Goal: Information Seeking & Learning: Find specific fact

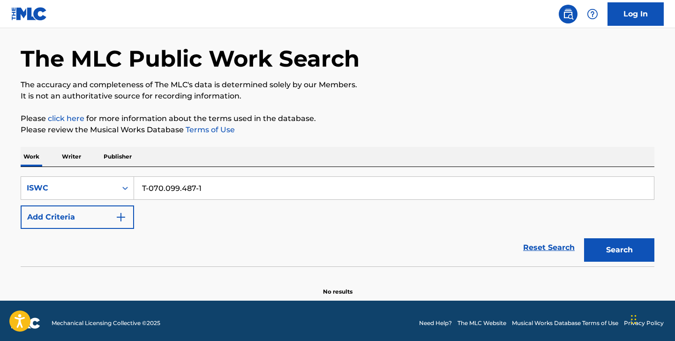
click at [78, 158] on p "Writer" at bounding box center [71, 157] width 25 height 20
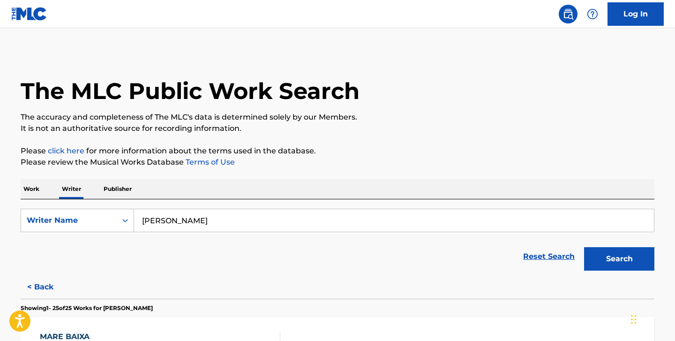
click at [174, 217] on input "[PERSON_NAME]" at bounding box center [394, 220] width 520 height 23
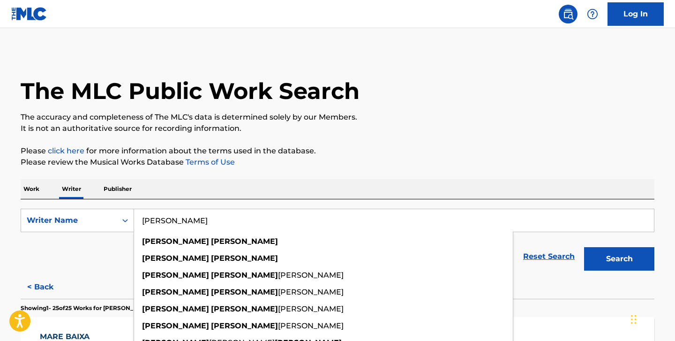
type input "[PERSON_NAME]"
click at [584, 247] on button "Search" at bounding box center [619, 258] width 70 height 23
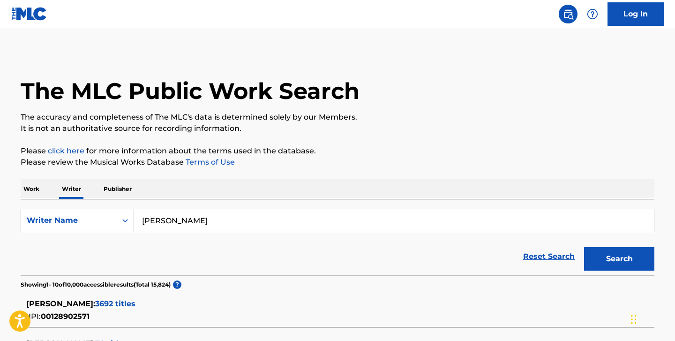
scroll to position [174, 0]
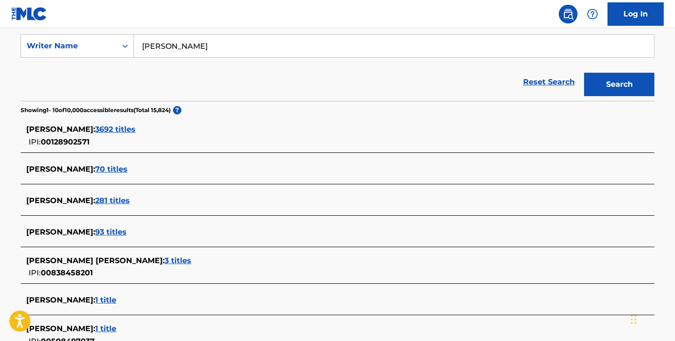
click at [96, 203] on span "281 titles" at bounding box center [112, 200] width 35 height 9
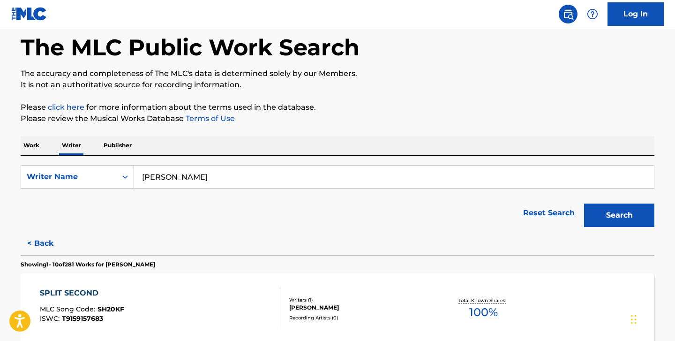
scroll to position [0, 0]
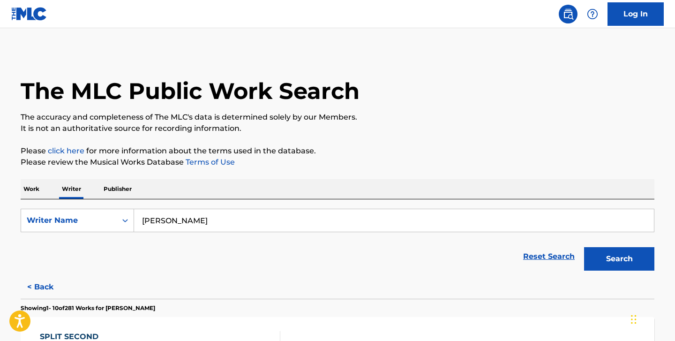
click at [34, 188] on p "Work" at bounding box center [32, 189] width 22 height 20
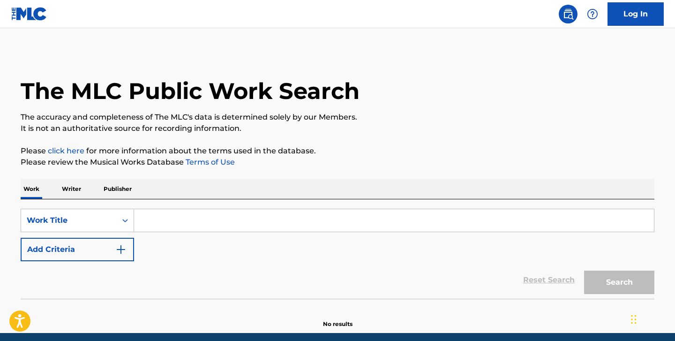
click at [172, 221] on input "Search Form" at bounding box center [394, 220] width 520 height 23
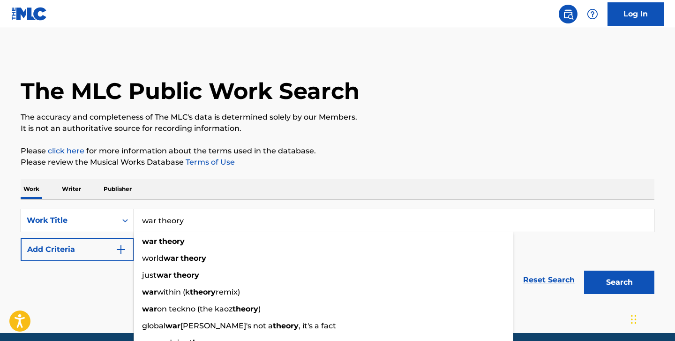
type input "war theory"
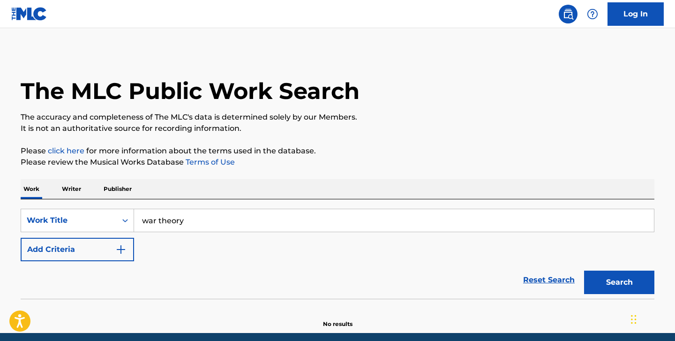
click at [73, 256] on button "Add Criteria" at bounding box center [77, 249] width 113 height 23
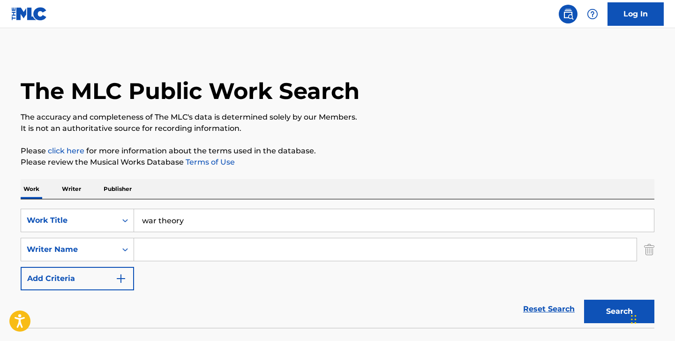
click at [157, 248] on input "Search Form" at bounding box center [385, 249] width 503 height 23
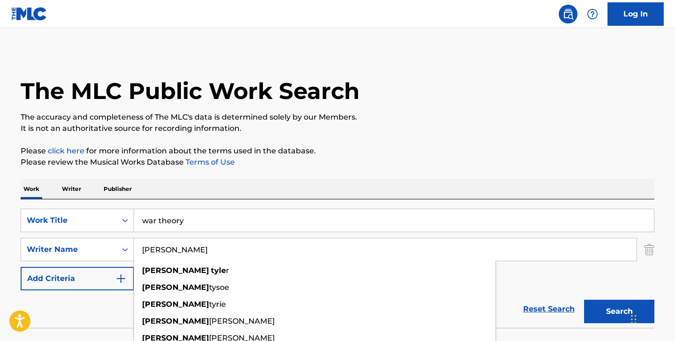
type input "[PERSON_NAME]"
click at [584, 300] on button "Search" at bounding box center [619, 311] width 70 height 23
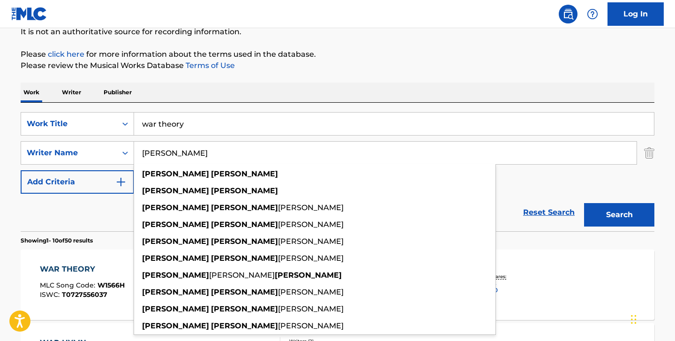
scroll to position [225, 0]
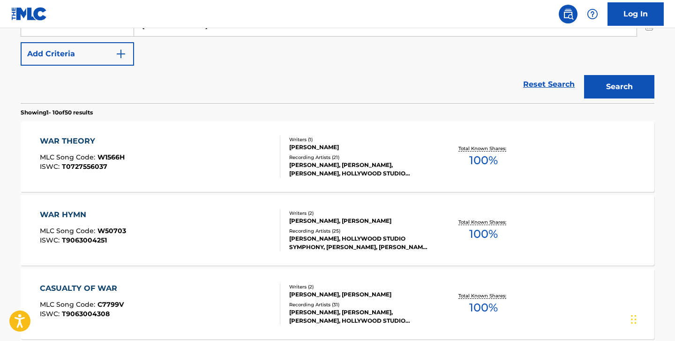
click at [77, 110] on p "Showing 1 - 10 of 50 results" at bounding box center [57, 112] width 72 height 8
click at [217, 138] on div "WAR THEORY MLC Song Code : W1566H ISWC : T0727556037" at bounding box center [160, 156] width 241 height 42
